Goal: Navigation & Orientation: Find specific page/section

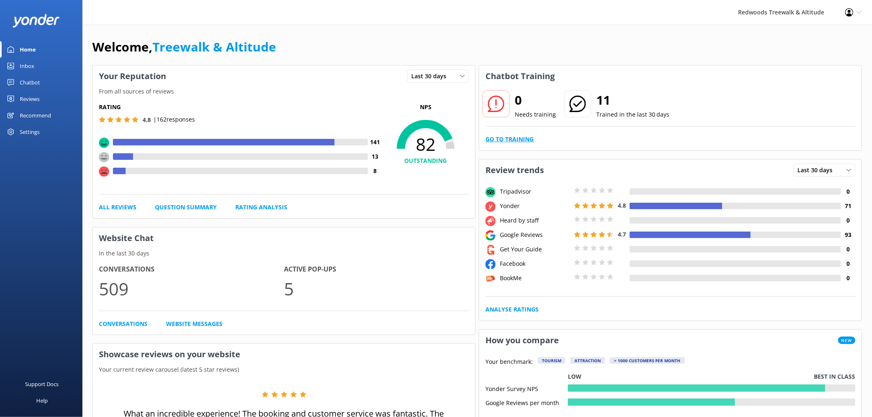
click at [504, 143] on link "Go to Training" at bounding box center [510, 139] width 48 height 9
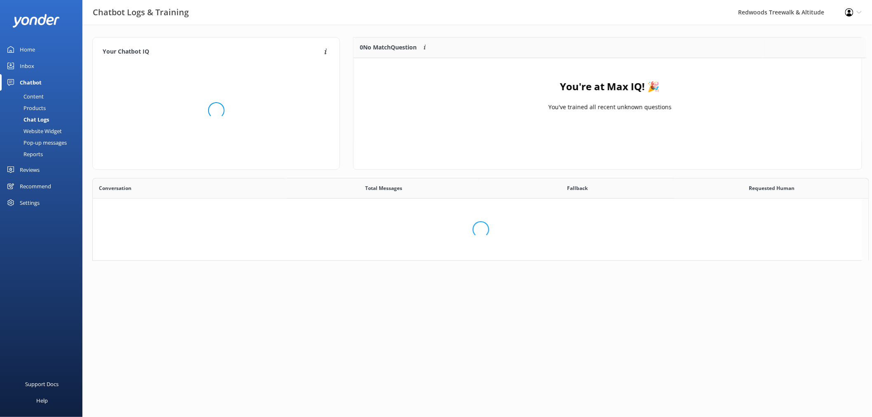
scroll to position [7, 7]
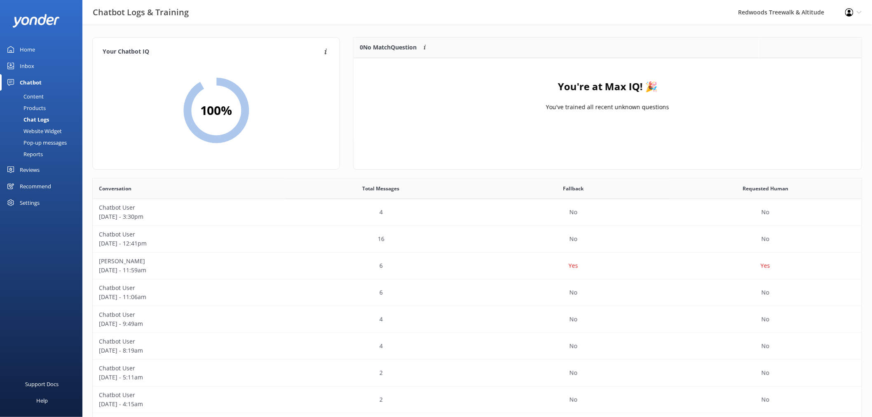
click at [35, 56] on div "Home" at bounding box center [27, 49] width 15 height 16
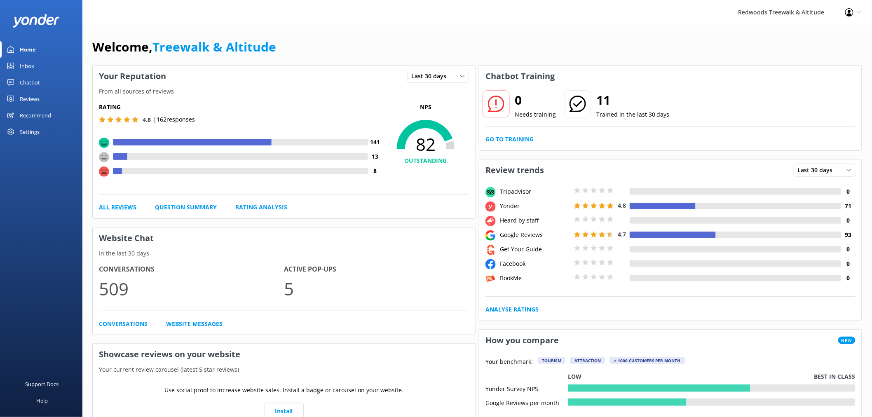
click at [121, 208] on link "All Reviews" at bounding box center [118, 207] width 38 height 9
